Goal: Task Accomplishment & Management: Use online tool/utility

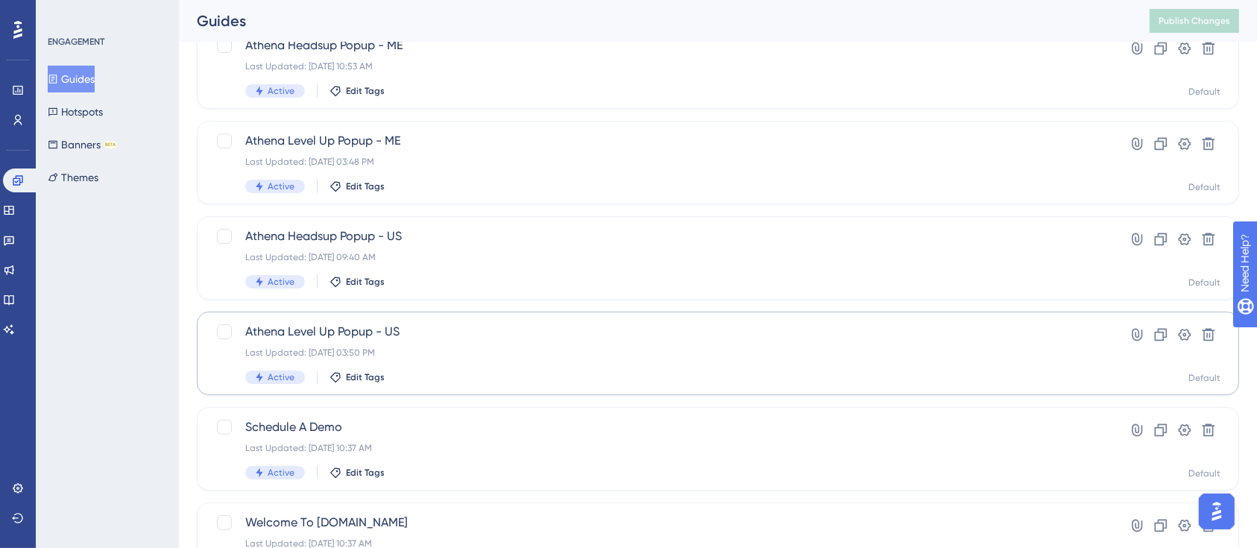
scroll to position [609, 0]
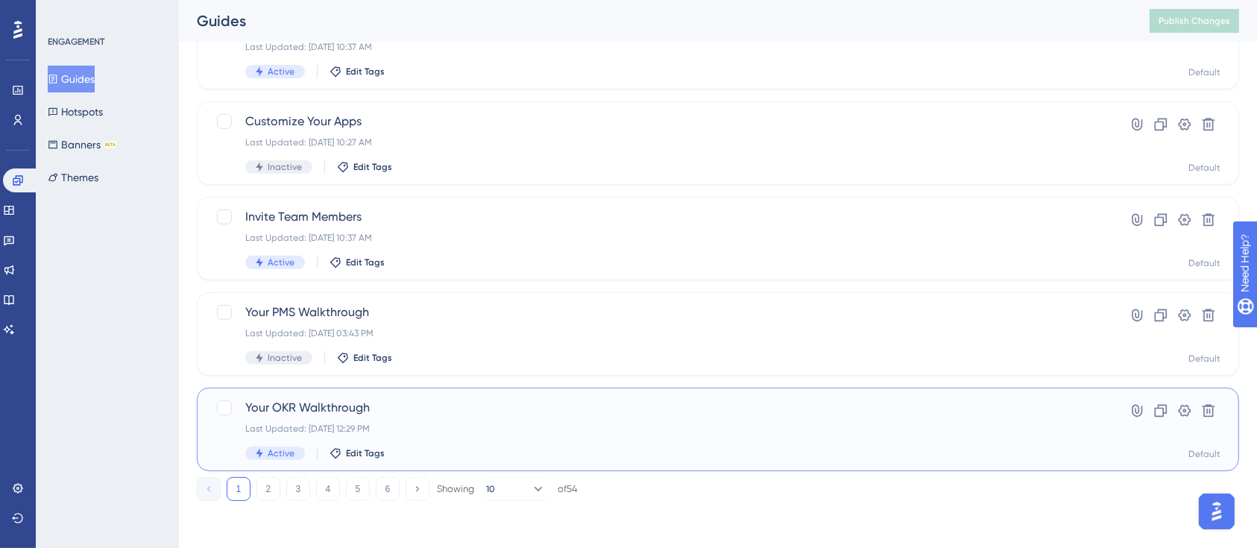
click at [453, 413] on span "Your OKR Walkthrough" at bounding box center [658, 408] width 826 height 18
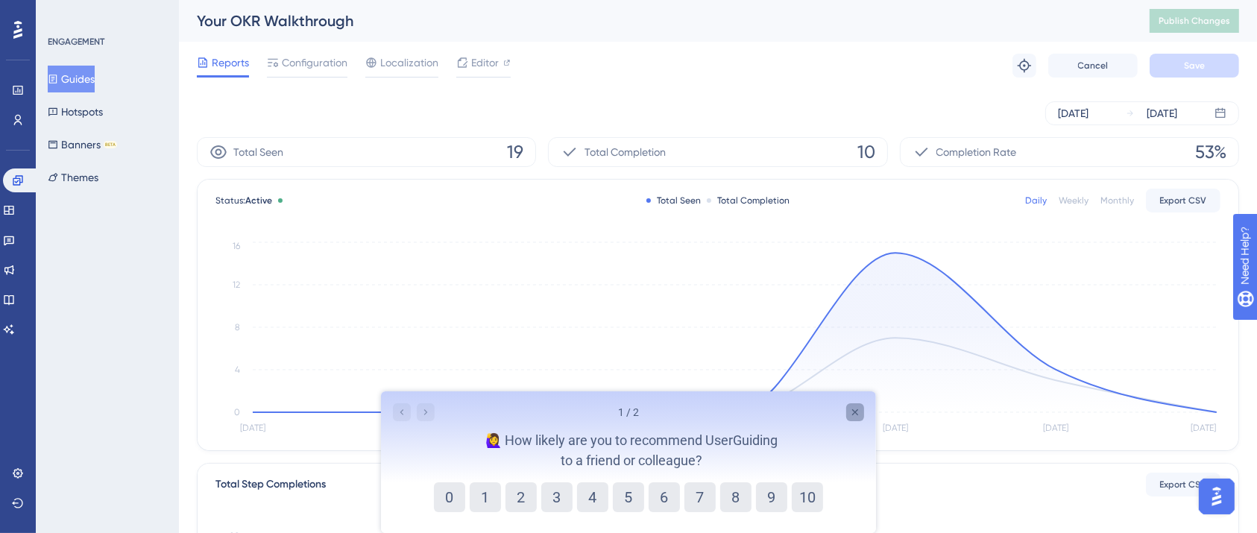
click at [856, 417] on icon "Close survey" at bounding box center [855, 412] width 12 height 12
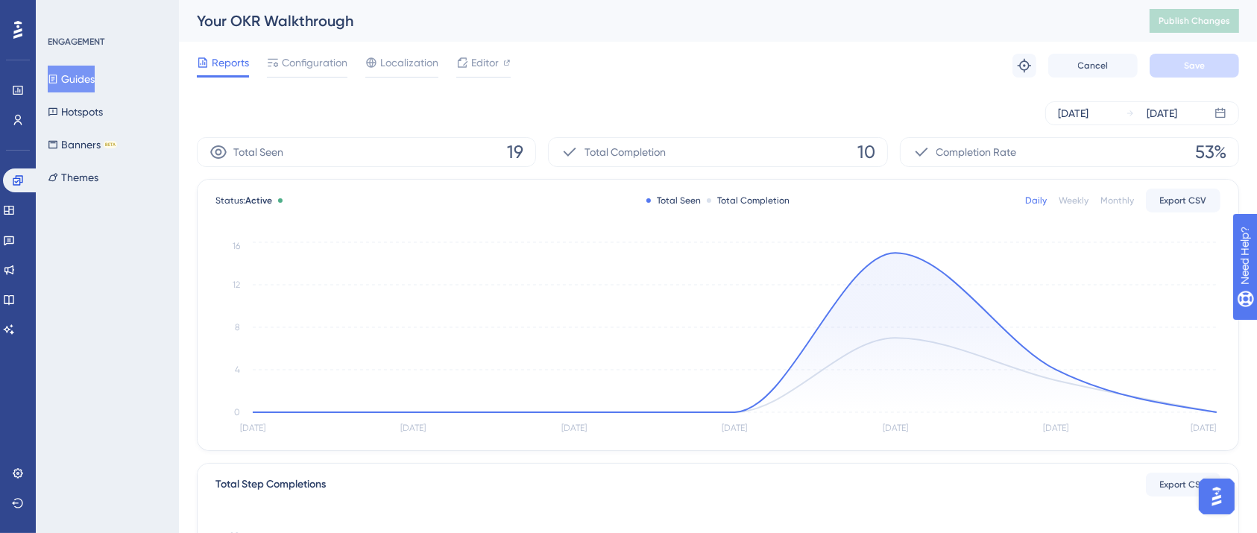
click at [95, 80] on button "Guides" at bounding box center [71, 79] width 47 height 27
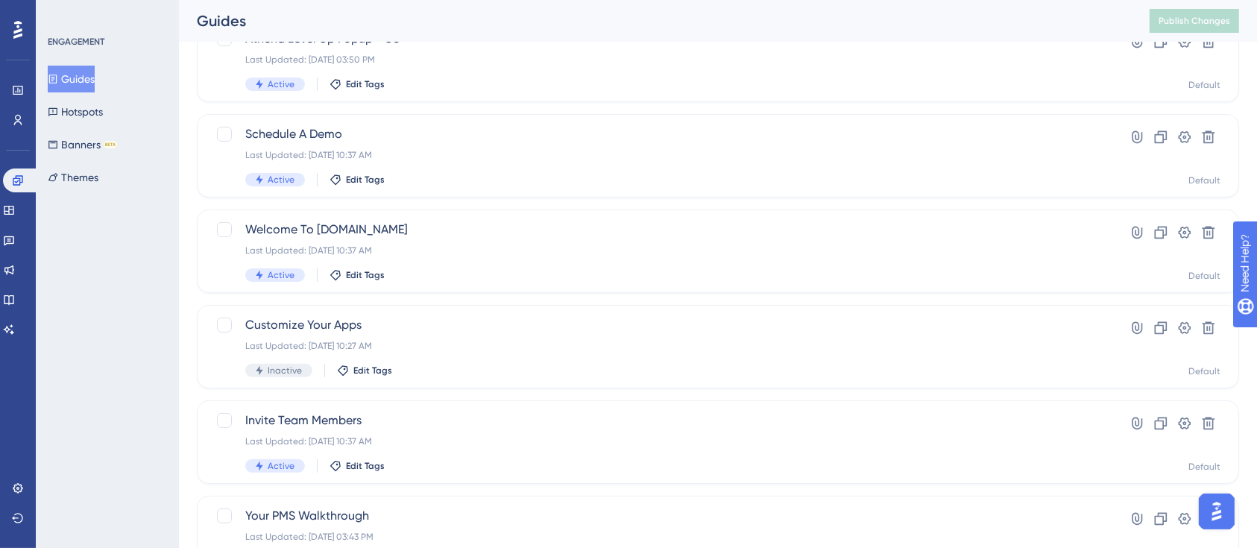
scroll to position [609, 0]
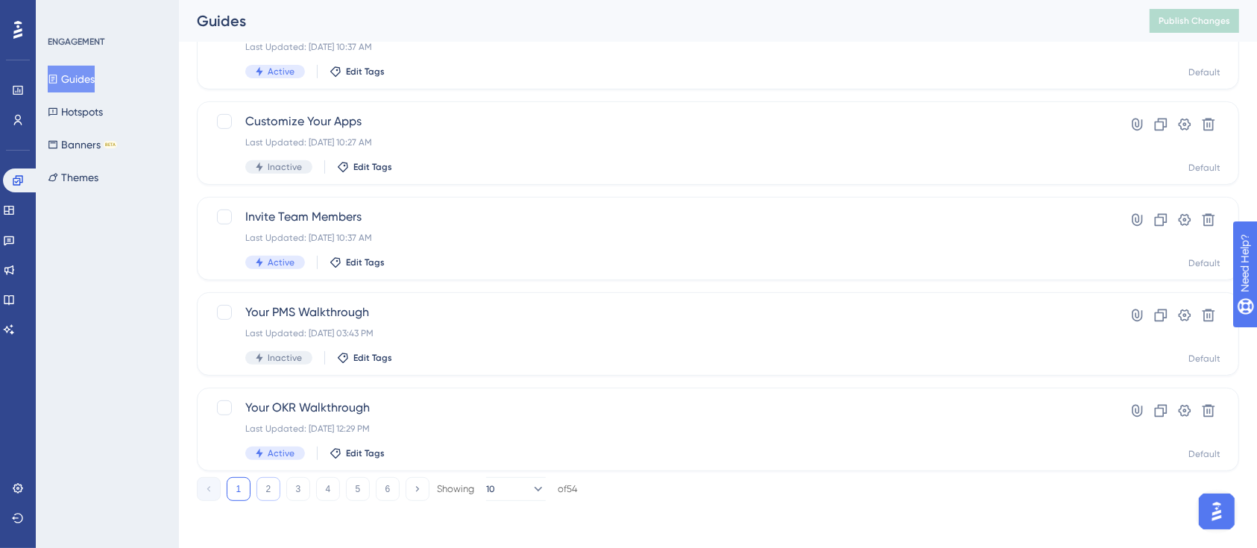
click at [269, 494] on button "2" at bounding box center [269, 489] width 24 height 24
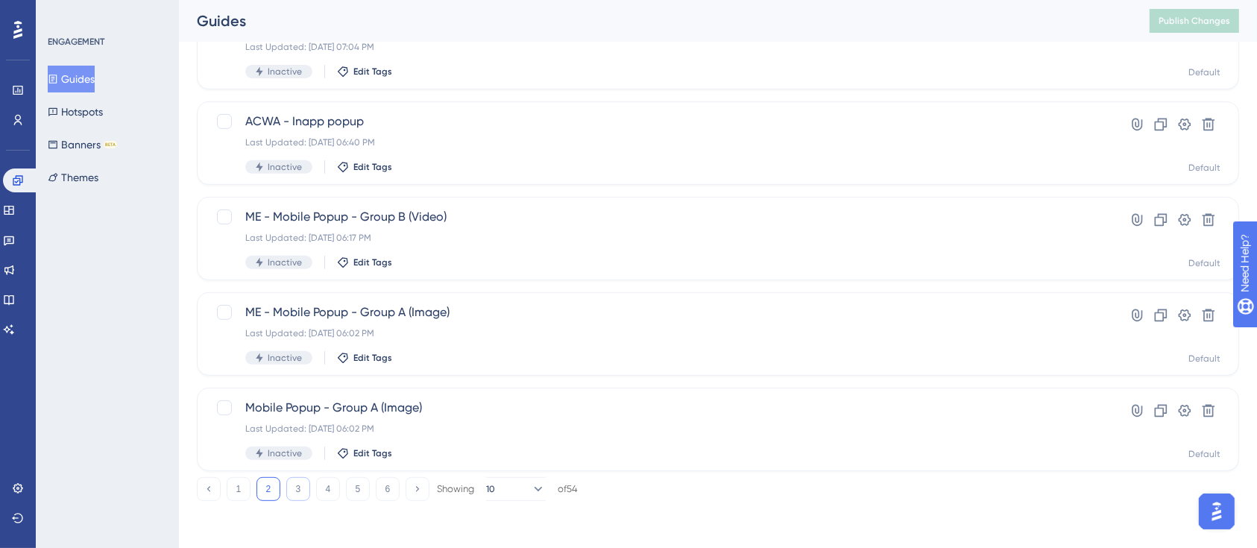
click at [294, 491] on button "3" at bounding box center [298, 489] width 24 height 24
click at [334, 490] on button "4" at bounding box center [328, 489] width 24 height 24
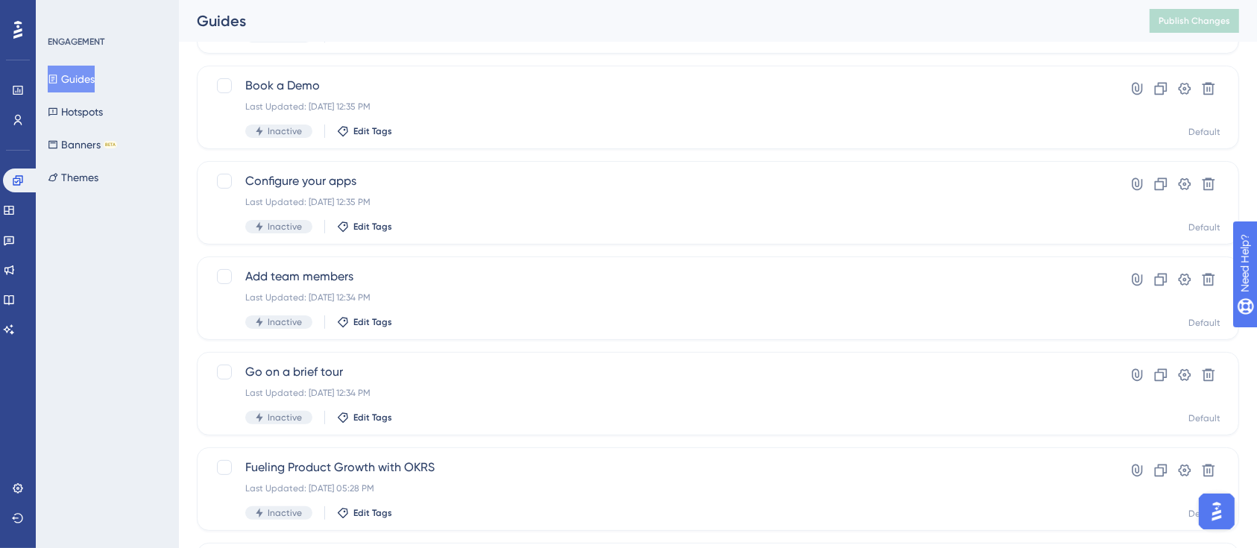
scroll to position [310, 0]
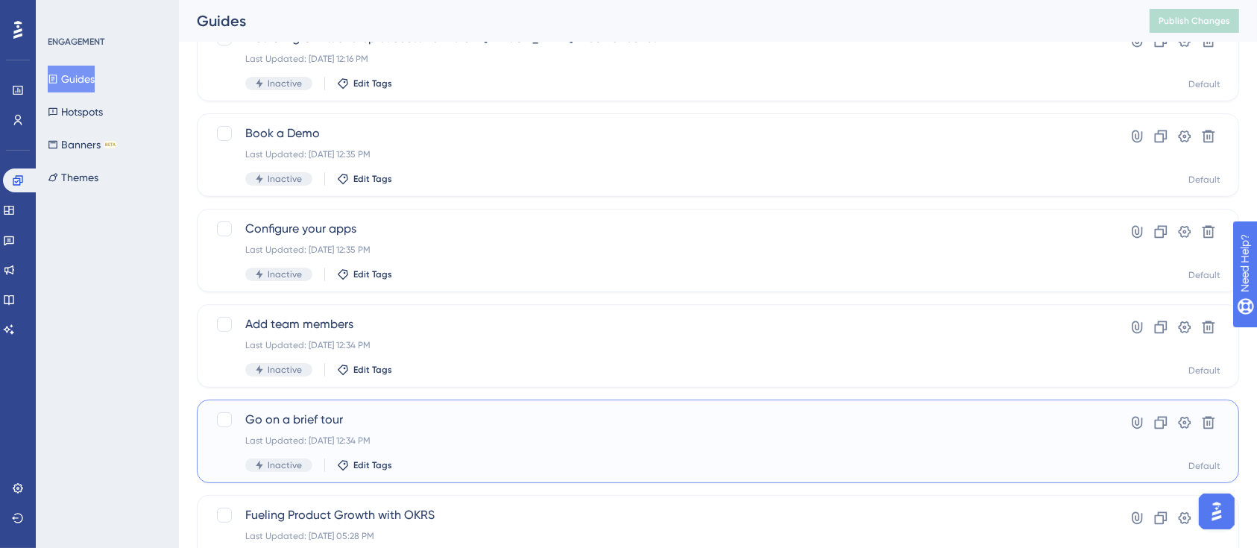
click at [527, 420] on span "Go on a brief tour" at bounding box center [658, 420] width 826 height 18
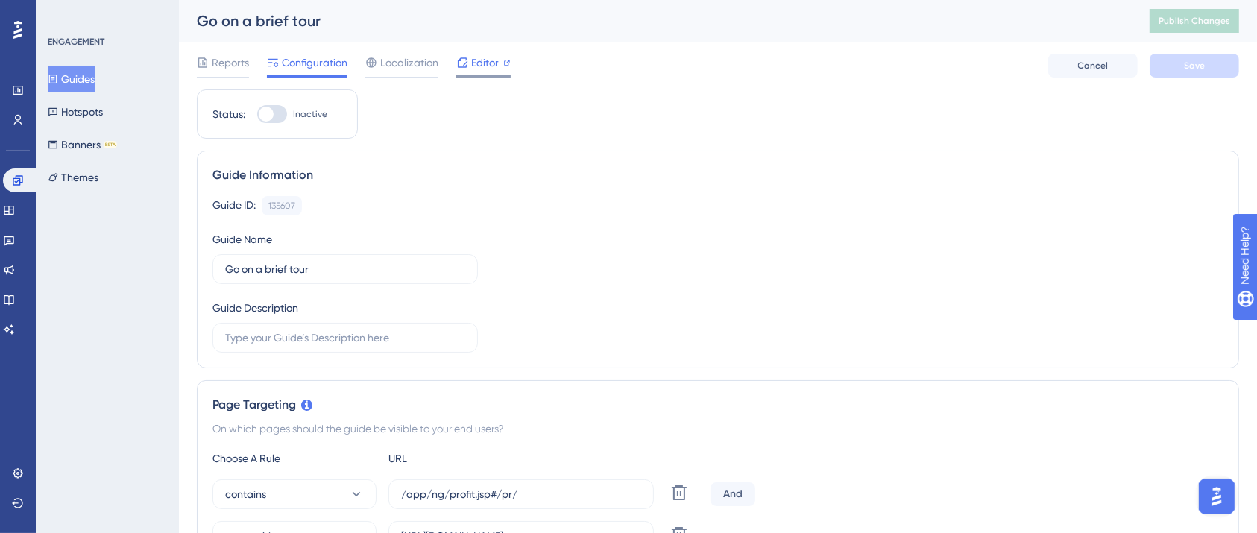
click at [489, 64] on span "Editor" at bounding box center [485, 63] width 28 height 18
click at [126, 75] on div "Guides Hotspots Banners BETA Themes" at bounding box center [108, 128] width 121 height 125
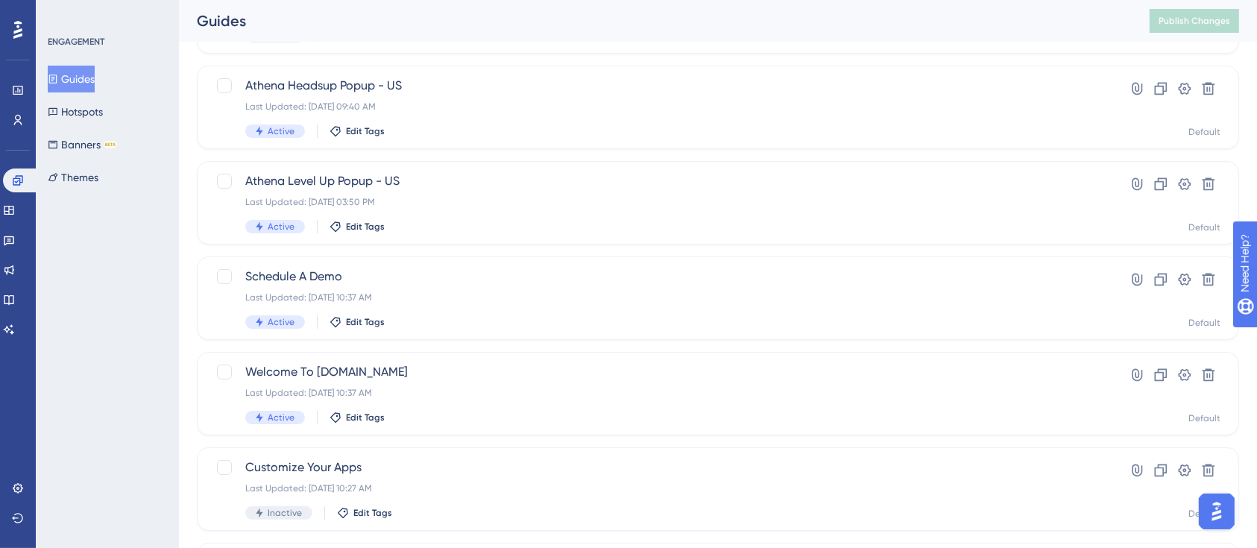
scroll to position [609, 0]
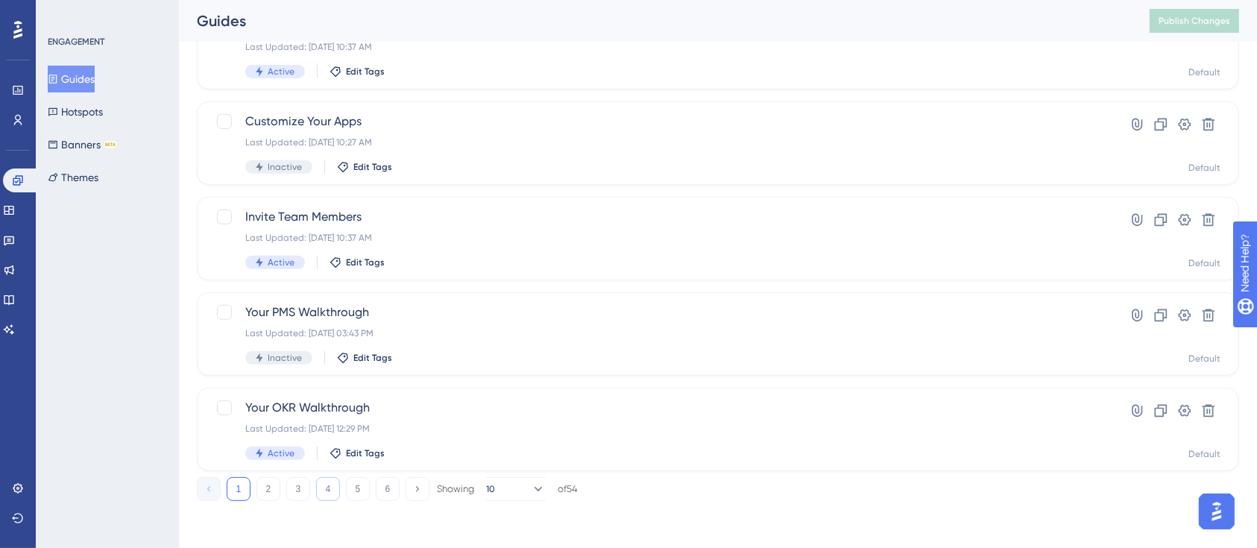
click at [328, 493] on button "4" at bounding box center [328, 489] width 24 height 24
click at [362, 480] on button "5" at bounding box center [358, 489] width 24 height 24
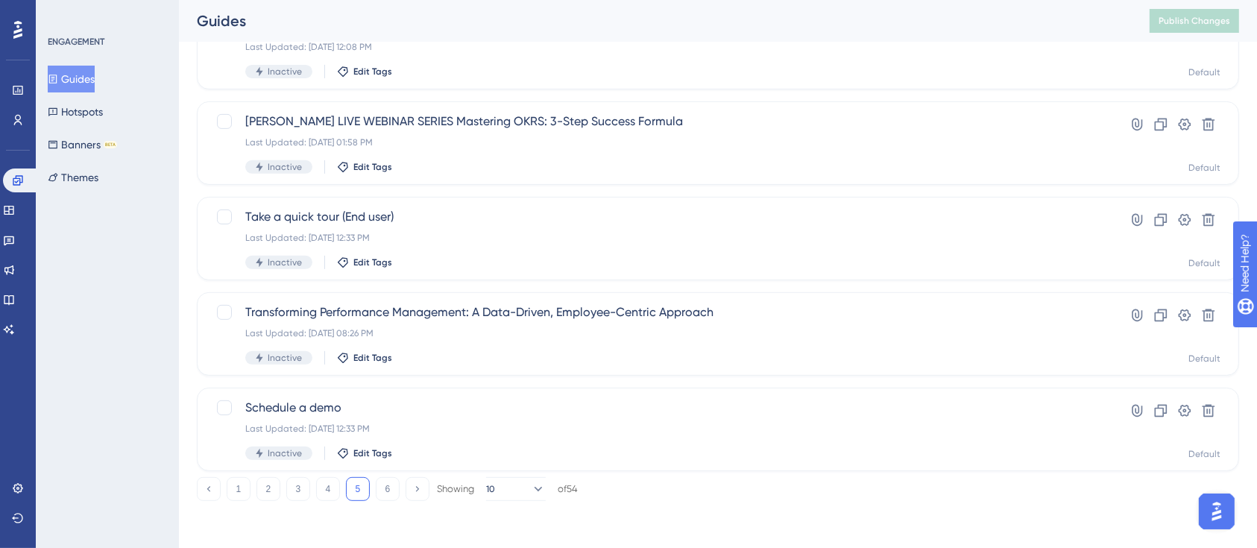
scroll to position [509, 0]
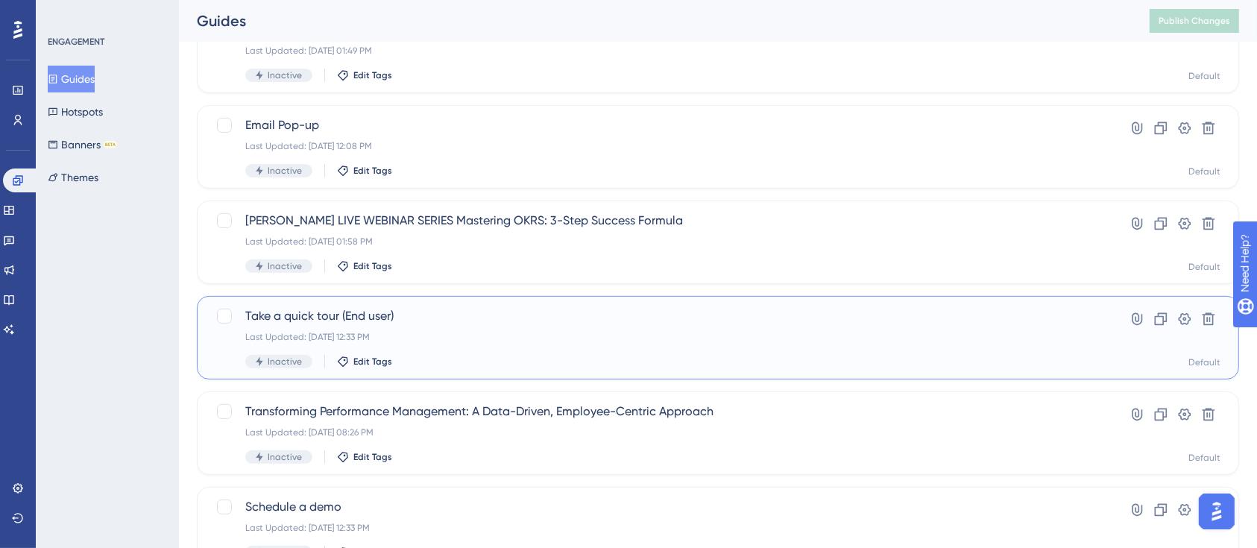
click at [467, 334] on div "Last Updated: [DATE] 12:33 PM" at bounding box center [658, 337] width 826 height 12
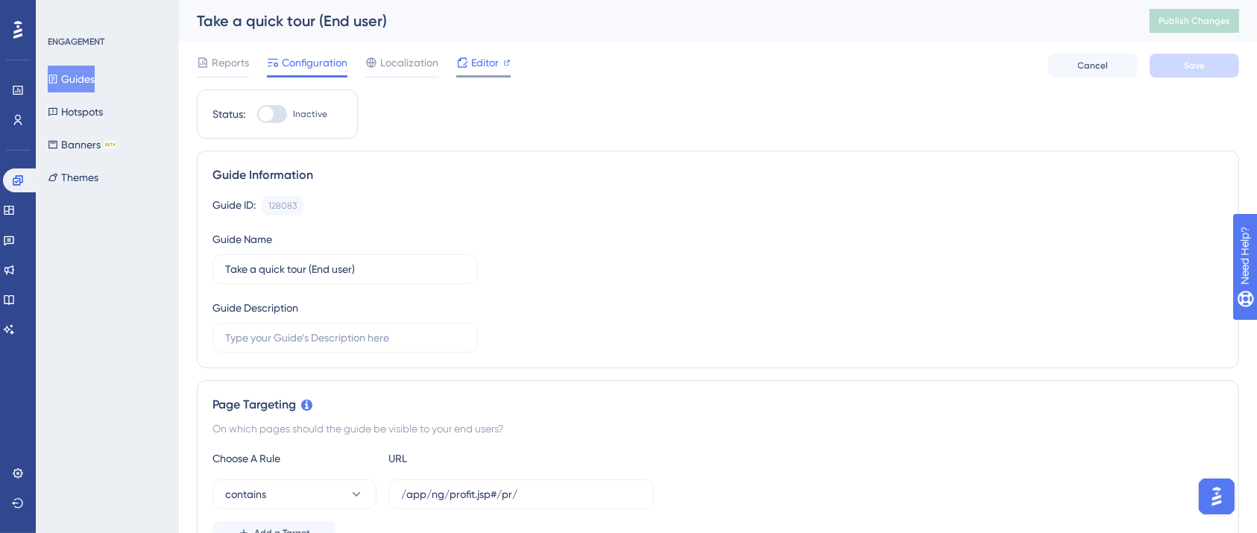
click at [474, 57] on span "Editor" at bounding box center [485, 63] width 28 height 18
click at [95, 88] on button "Guides" at bounding box center [71, 79] width 47 height 27
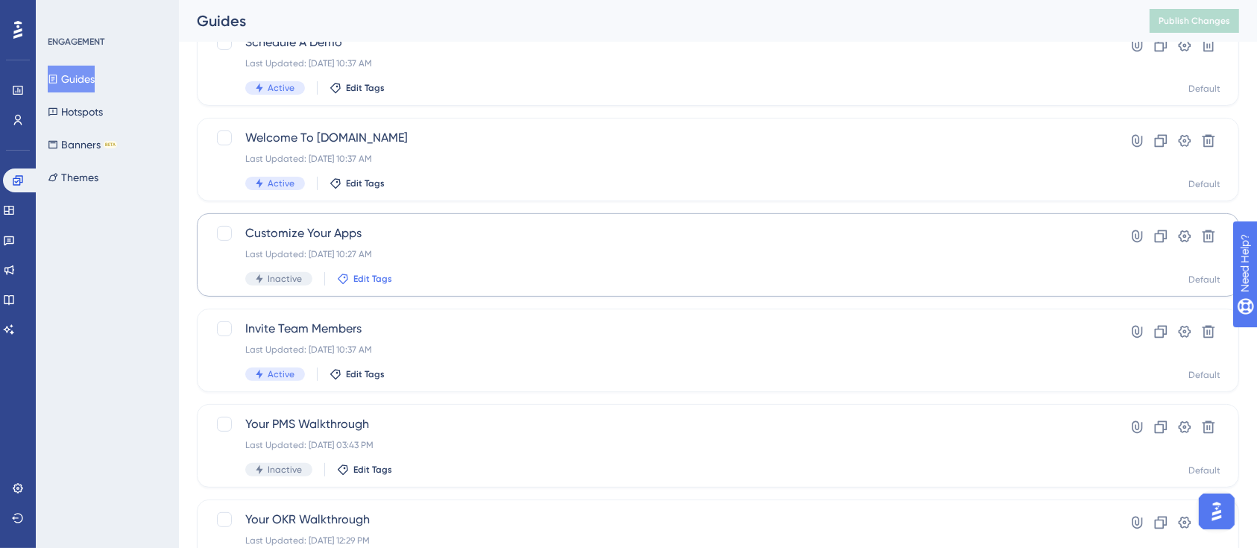
scroll to position [609, 0]
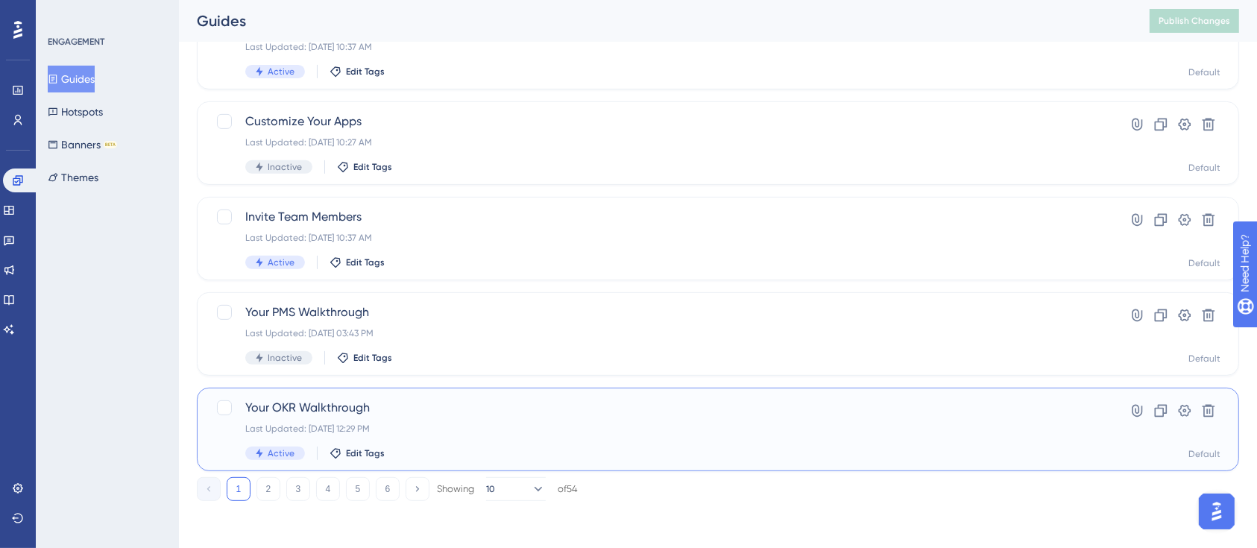
click at [378, 410] on span "Your OKR Walkthrough" at bounding box center [658, 408] width 826 height 18
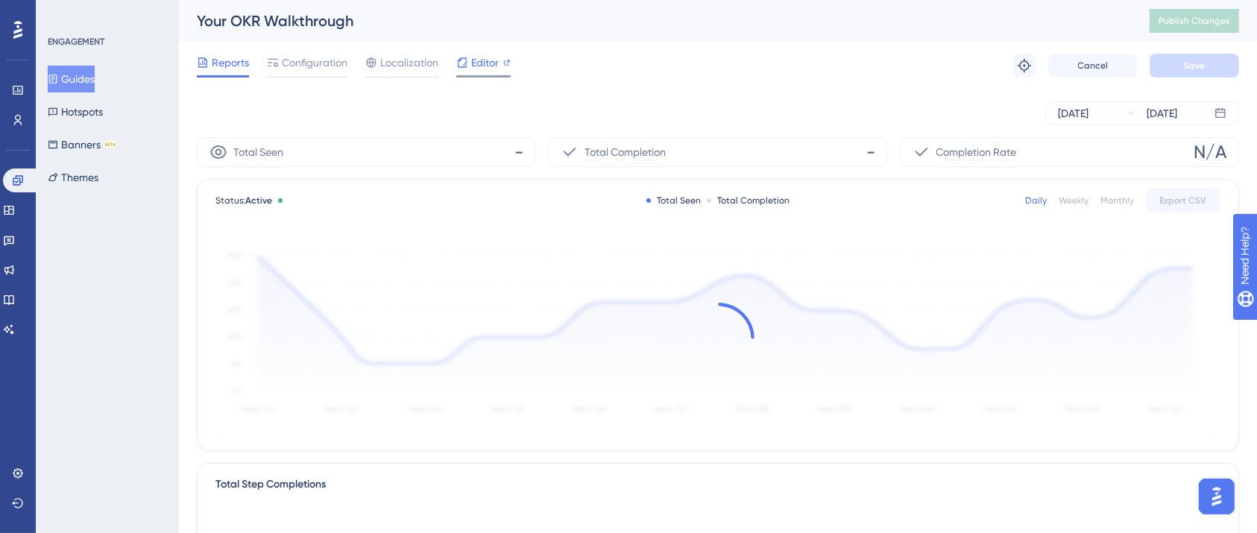
click at [491, 71] on span "Editor" at bounding box center [485, 63] width 28 height 18
click at [1229, 23] on button "Publish Changes" at bounding box center [1194, 21] width 89 height 24
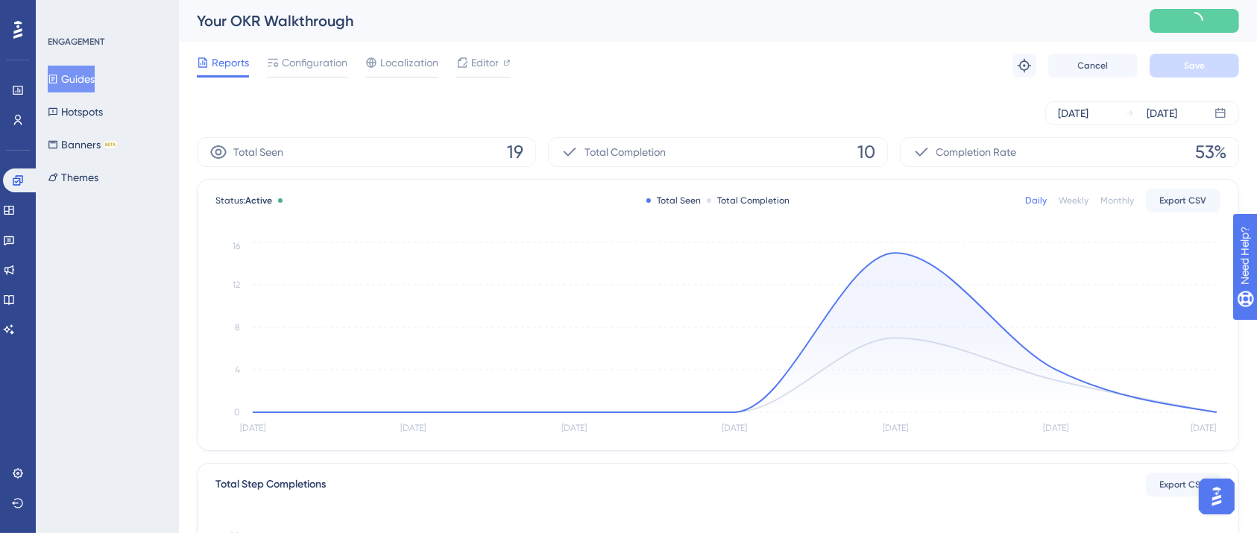
click at [78, 78] on button "Guides" at bounding box center [71, 79] width 47 height 27
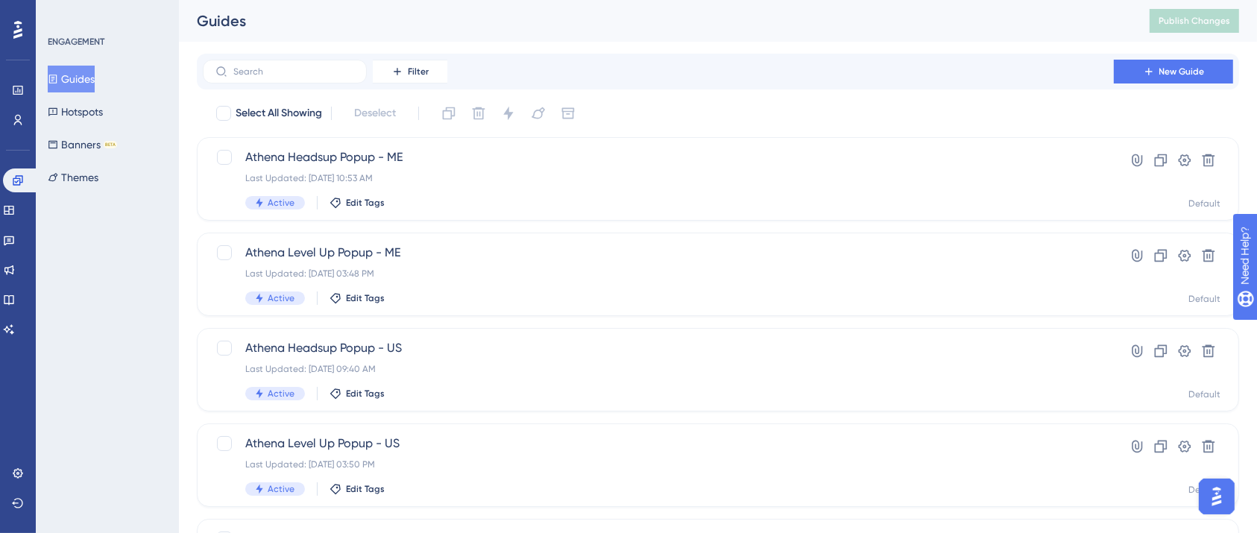
click at [786, 33] on div "Guides Publish Changes" at bounding box center [718, 21] width 1078 height 42
